Goal: Find specific page/section: Find specific page/section

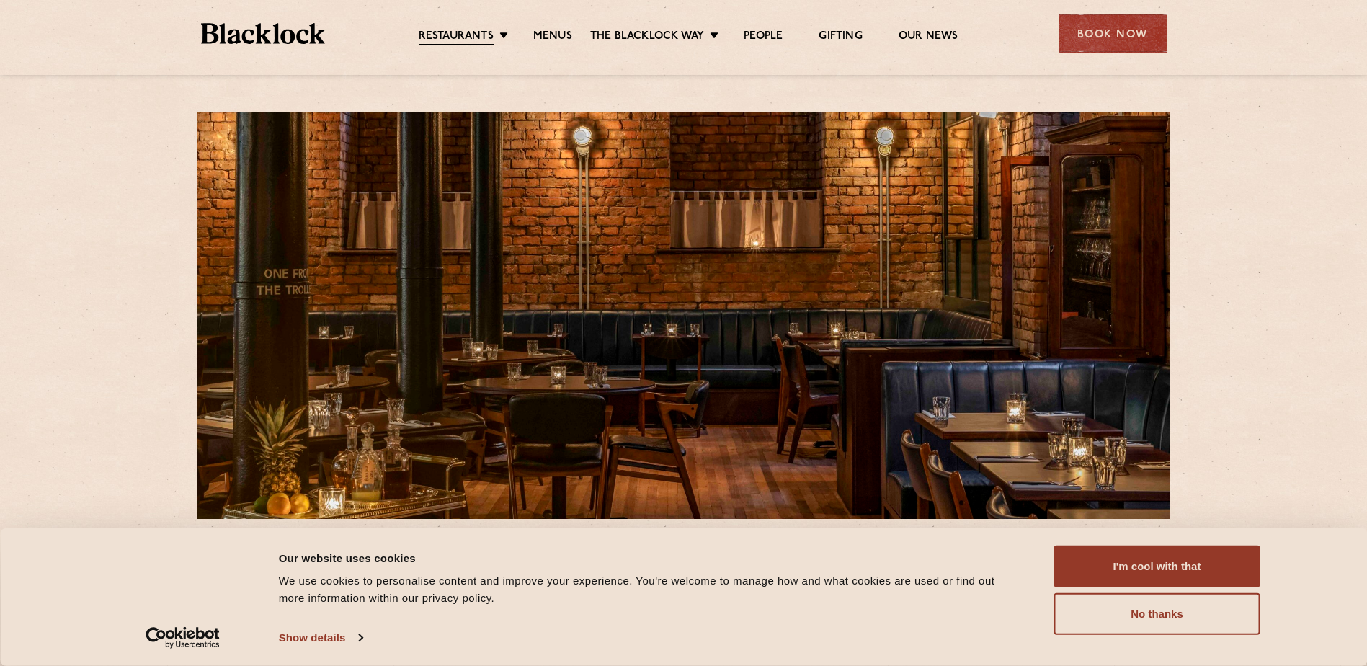
click at [536, 41] on link "Menus" at bounding box center [552, 37] width 39 height 14
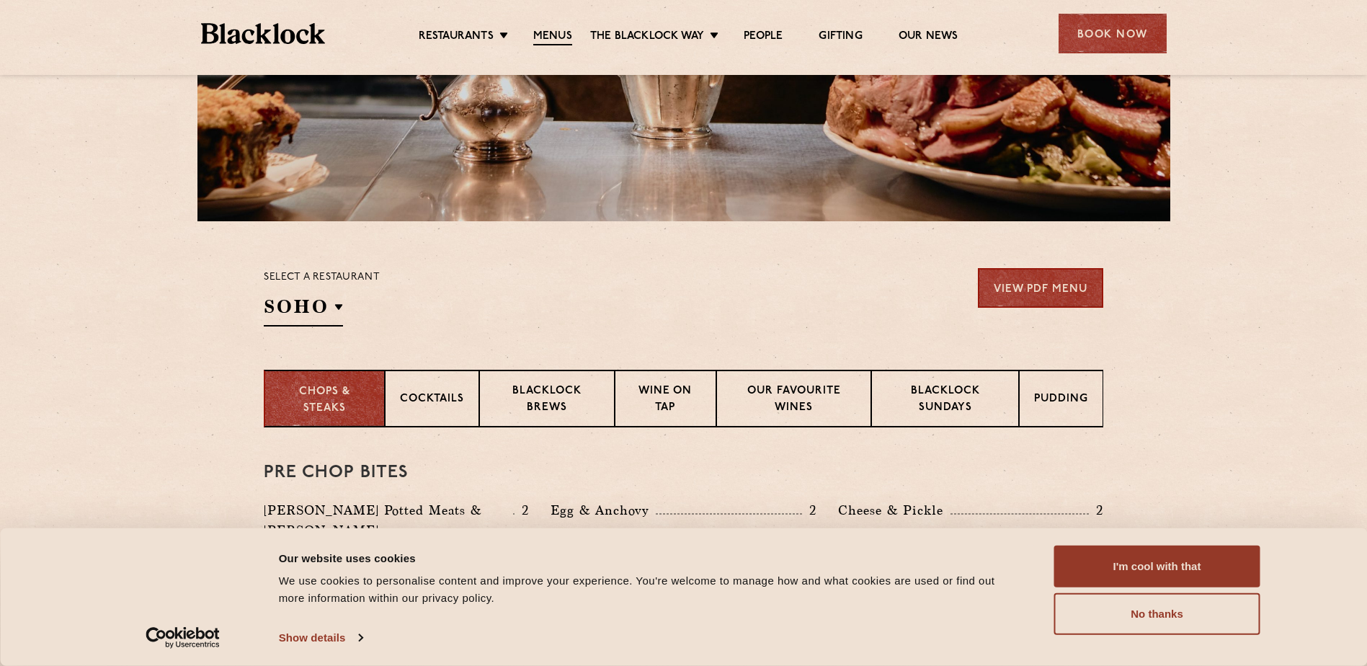
scroll to position [288, 0]
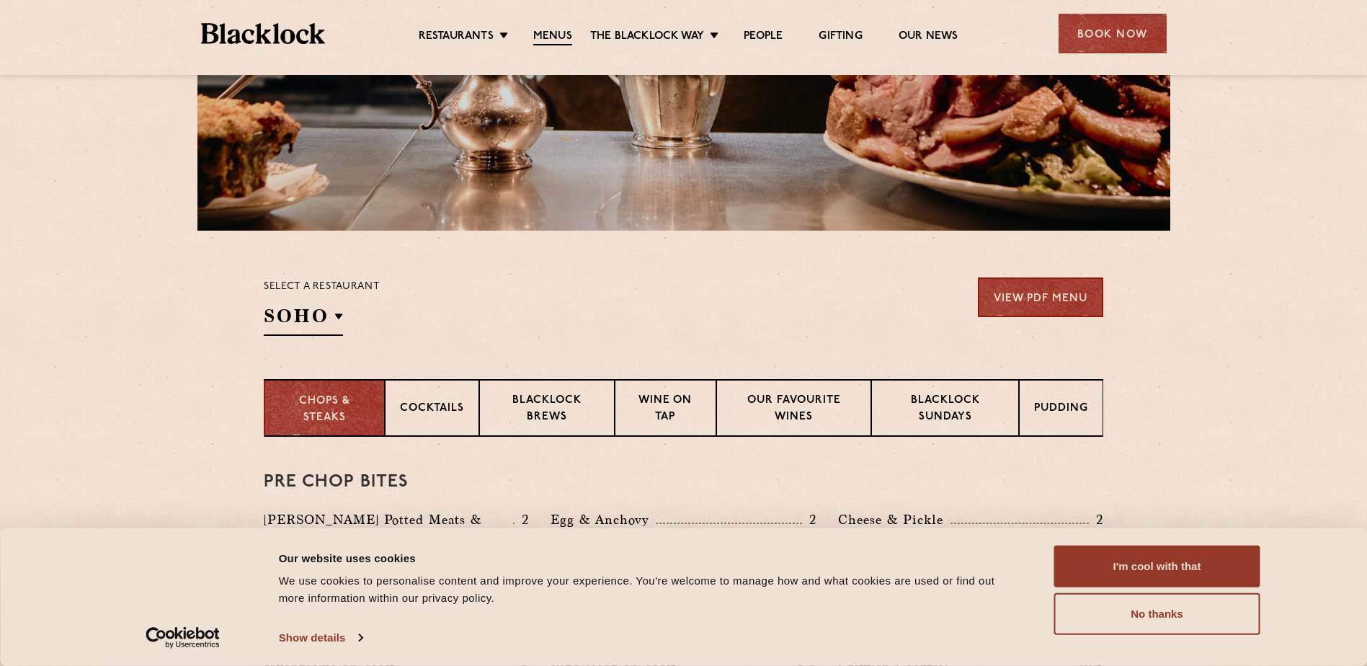
click at [280, 303] on div "Select a restaurant SOHO Soho Birmingham City Shoreditch Covent Garden Canary W…" at bounding box center [322, 306] width 116 height 58
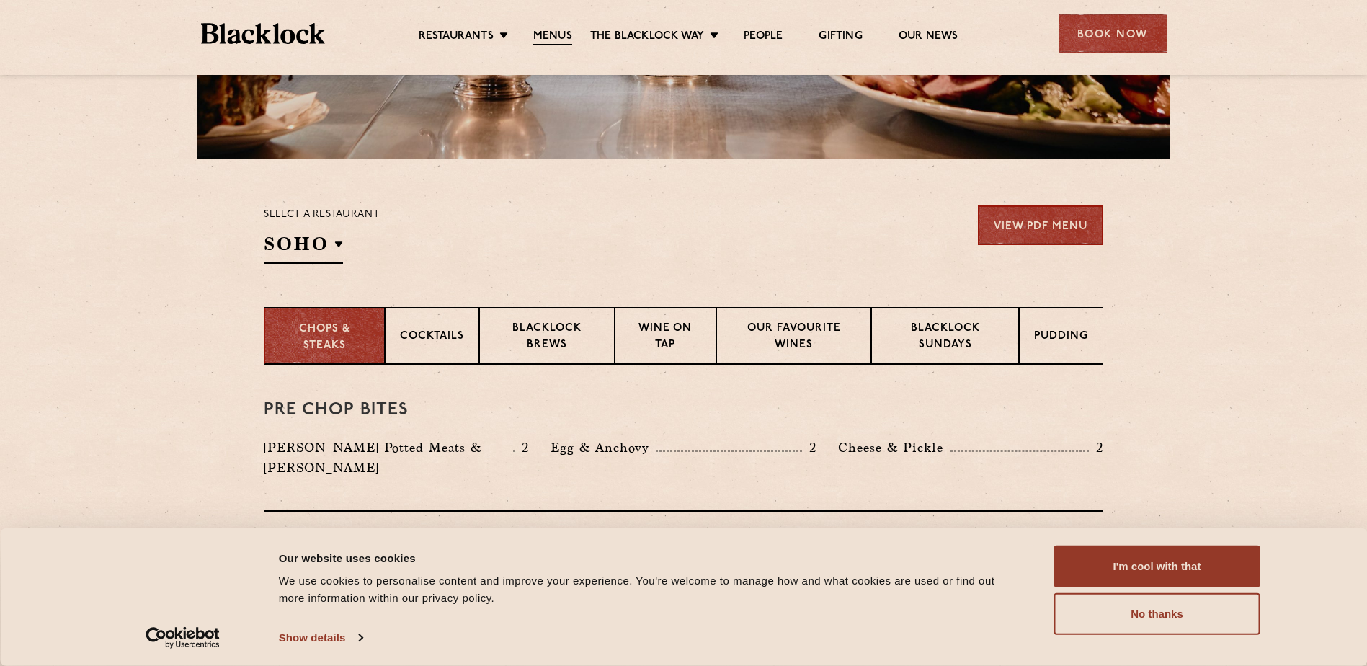
click at [0, 0] on p "[GEOGRAPHIC_DATA]" at bounding box center [0, 0] width 0 height 0
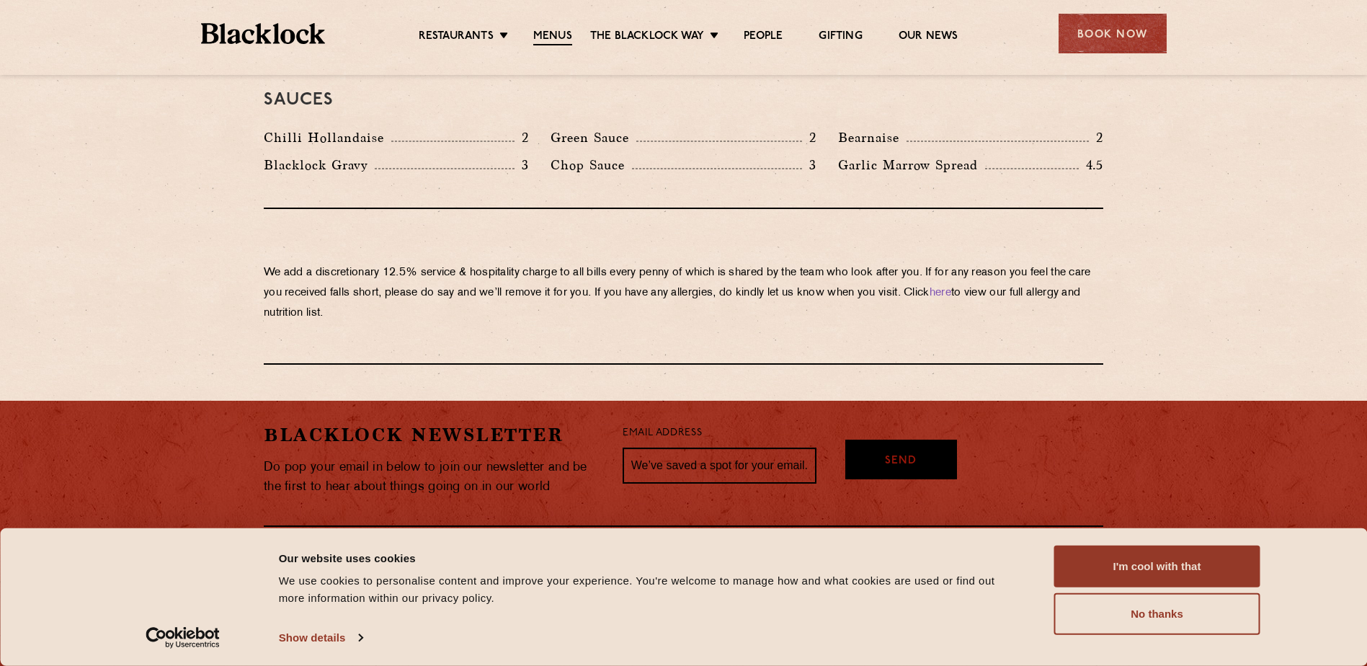
scroll to position [2465, 0]
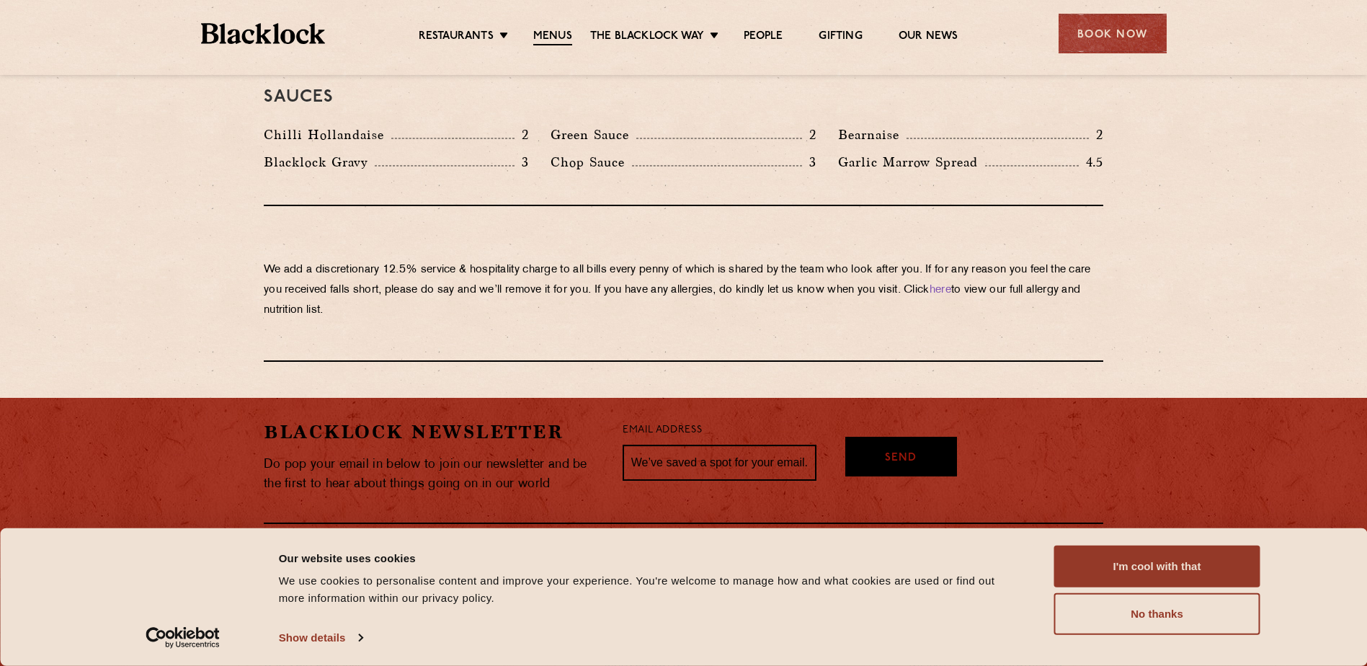
click at [1146, 565] on button "I'm cool with that" at bounding box center [1157, 567] width 206 height 42
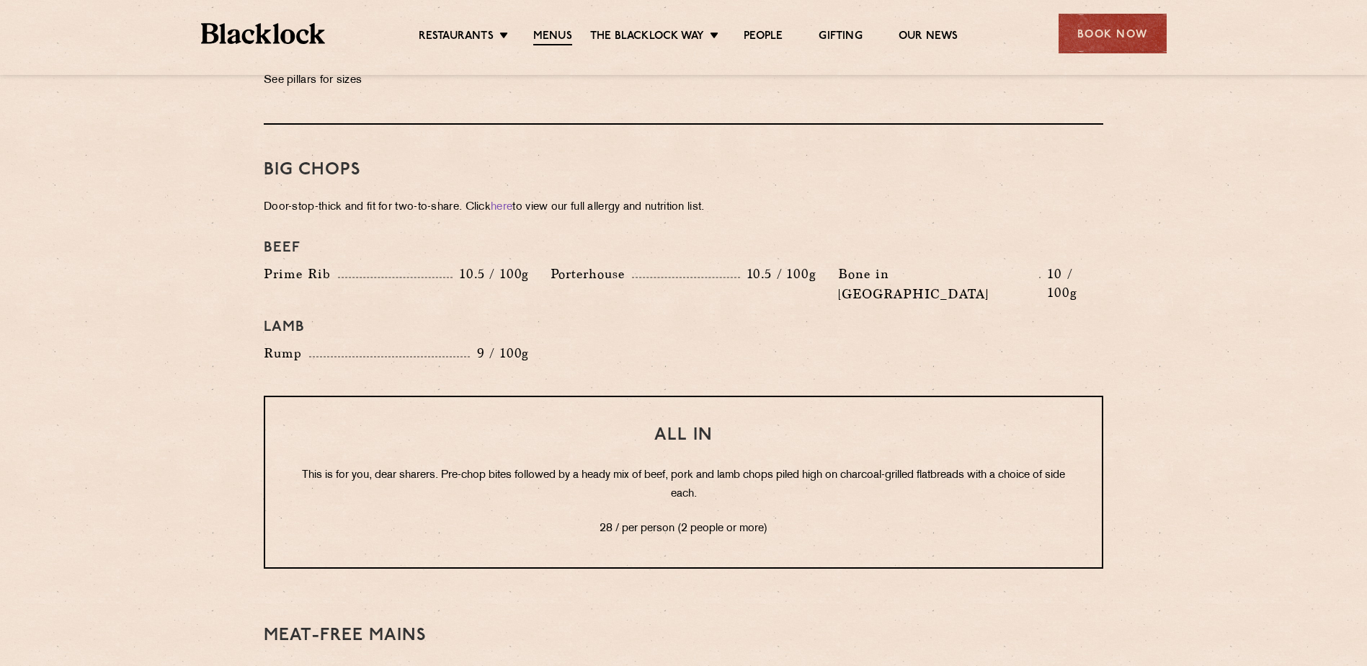
scroll to position [1528, 0]
